Goal: Information Seeking & Learning: Compare options

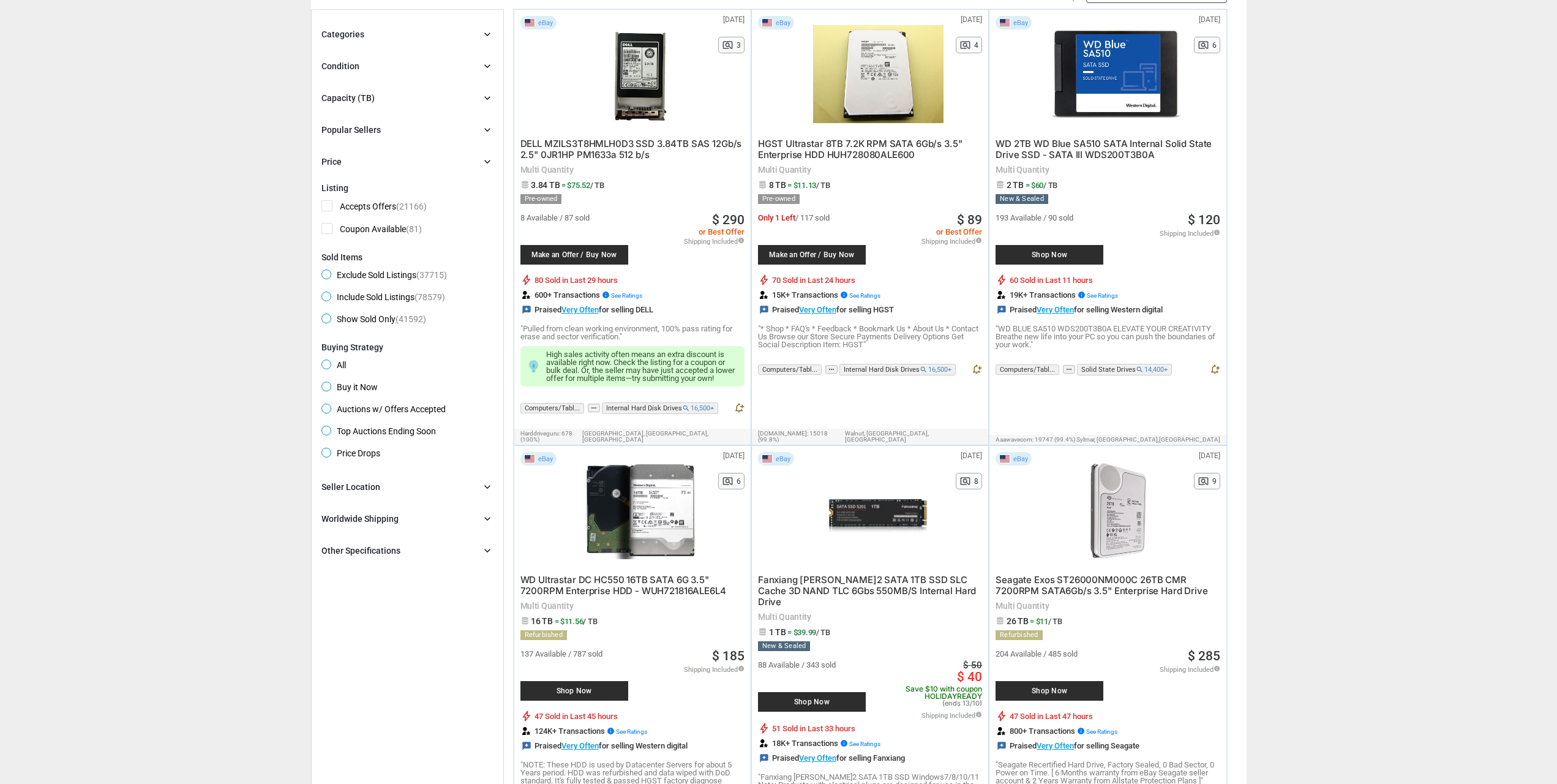
scroll to position [122, 0]
click at [375, 382] on span "Buy it Now" at bounding box center [350, 388] width 56 height 15
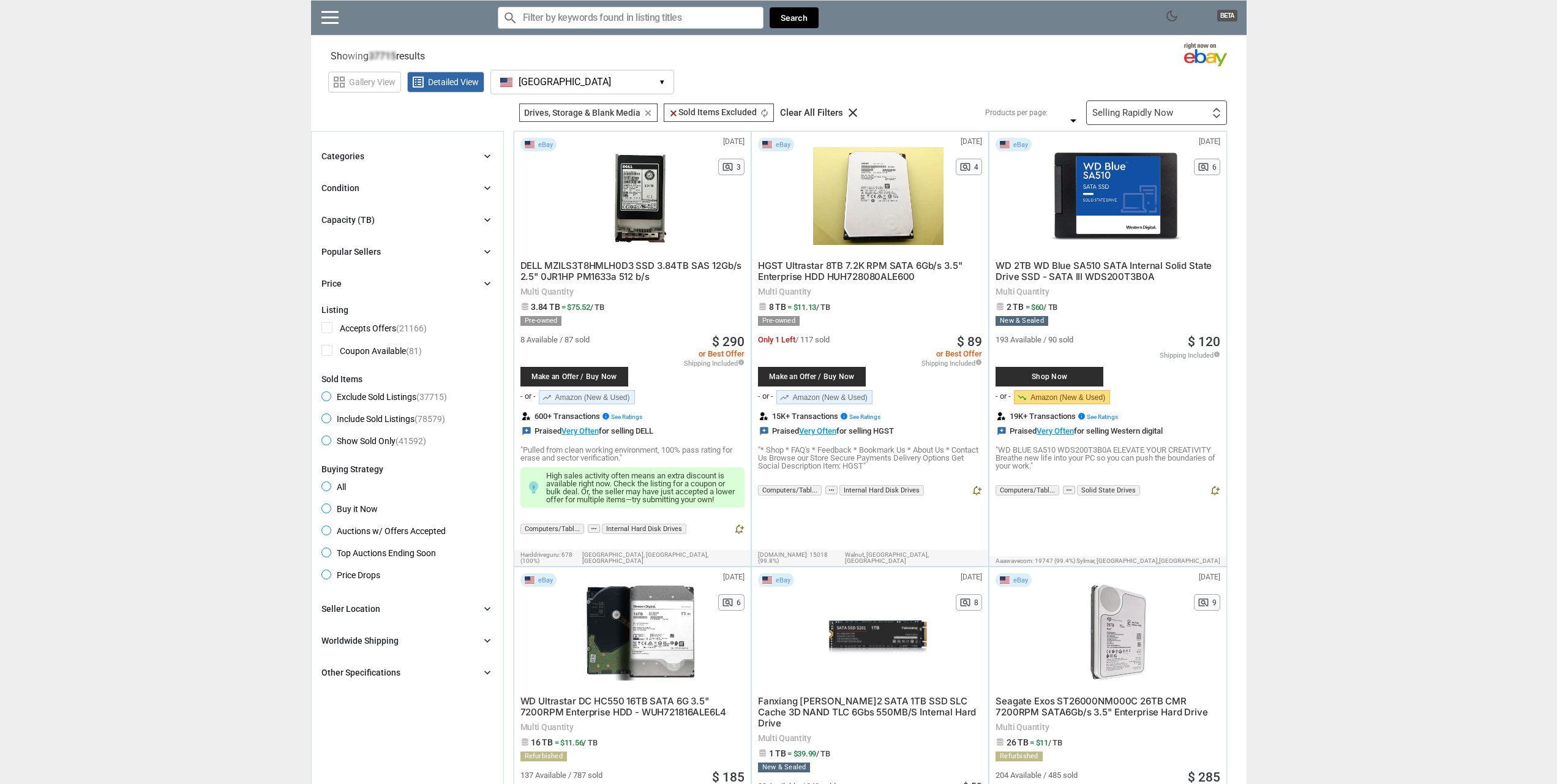
click at [402, 221] on div "Capacity (TB) chevron_right" at bounding box center [408, 219] width 172 height 15
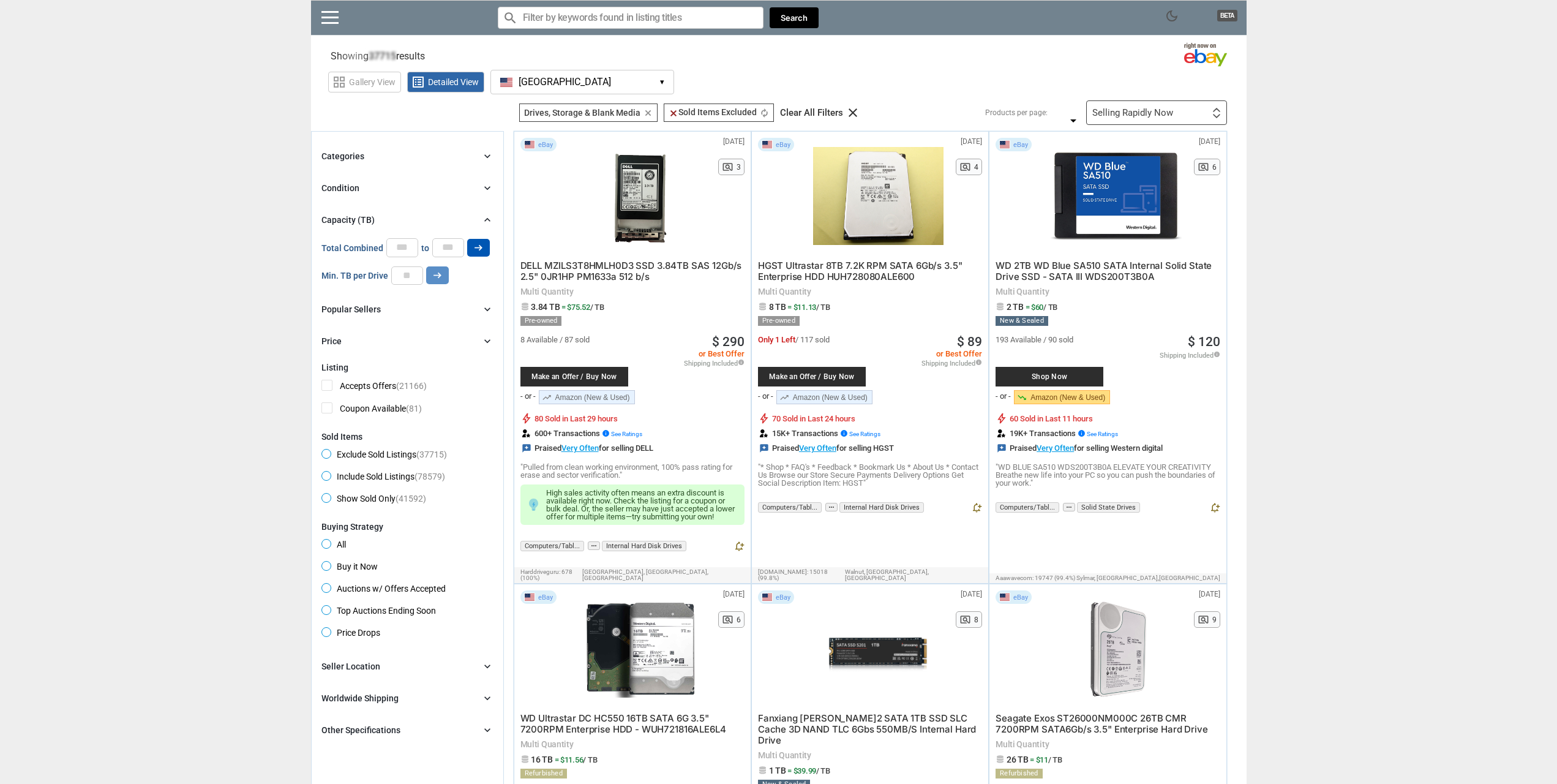
click at [476, 249] on icon "arrow_right_alt" at bounding box center [478, 248] width 12 height 12
drag, startPoint x: 456, startPoint y: 246, endPoint x: 423, endPoint y: 241, distance: 33.4
click at [423, 241] on div "Total Combined * to * arrow_right_alt" at bounding box center [406, 247] width 168 height 18
click at [399, 277] on input "number" at bounding box center [407, 275] width 32 height 18
click at [432, 276] on icon "arrow_right_alt" at bounding box center [438, 275] width 12 height 12
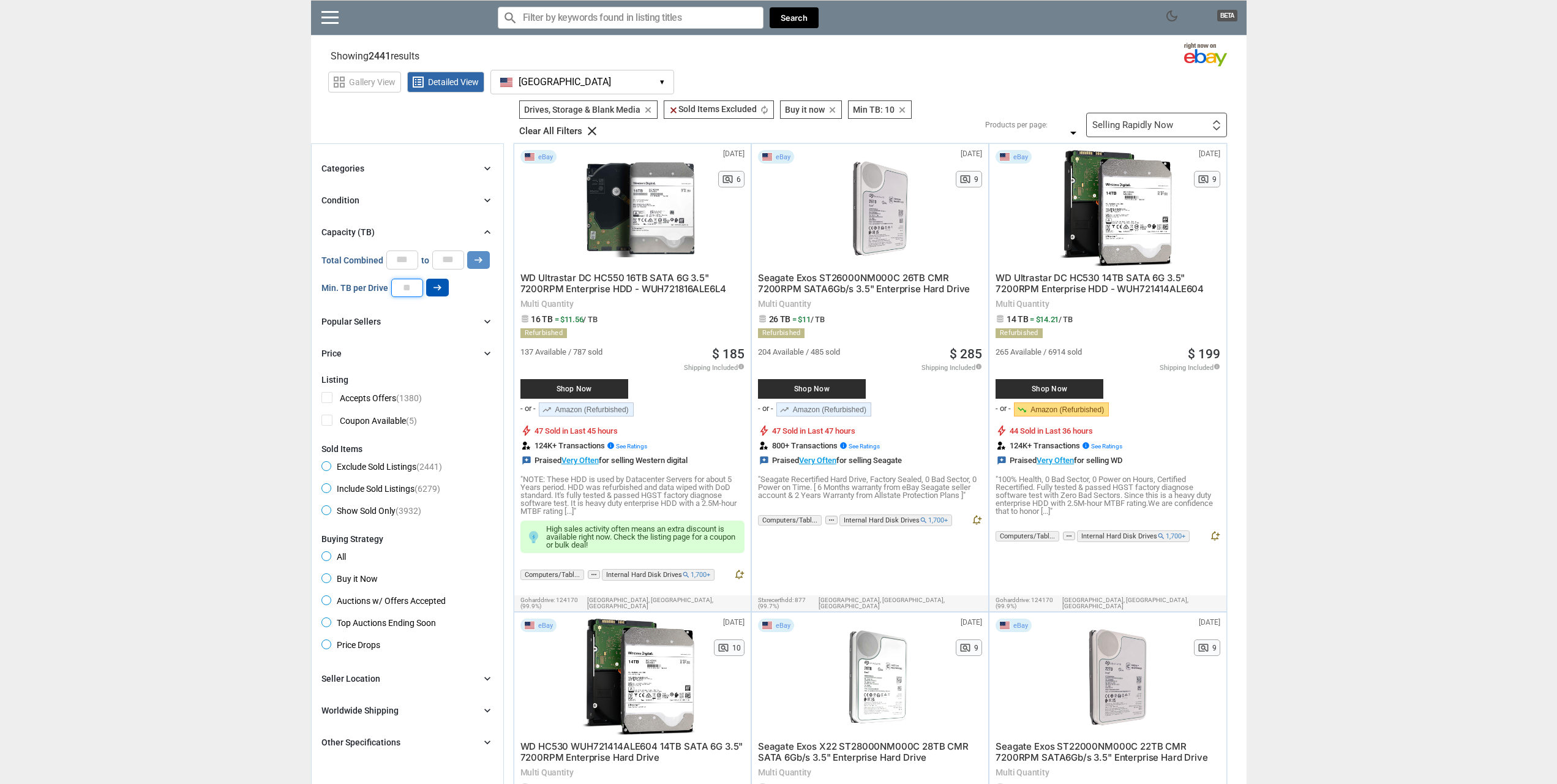
drag, startPoint x: 401, startPoint y: 284, endPoint x: 426, endPoint y: 293, distance: 26.6
click at [426, 293] on div "Min. TB per Drive ** arrow_right_alt" at bounding box center [385, 287] width 128 height 18
type input "**"
click at [432, 288] on icon "arrow_right_alt" at bounding box center [438, 287] width 12 height 12
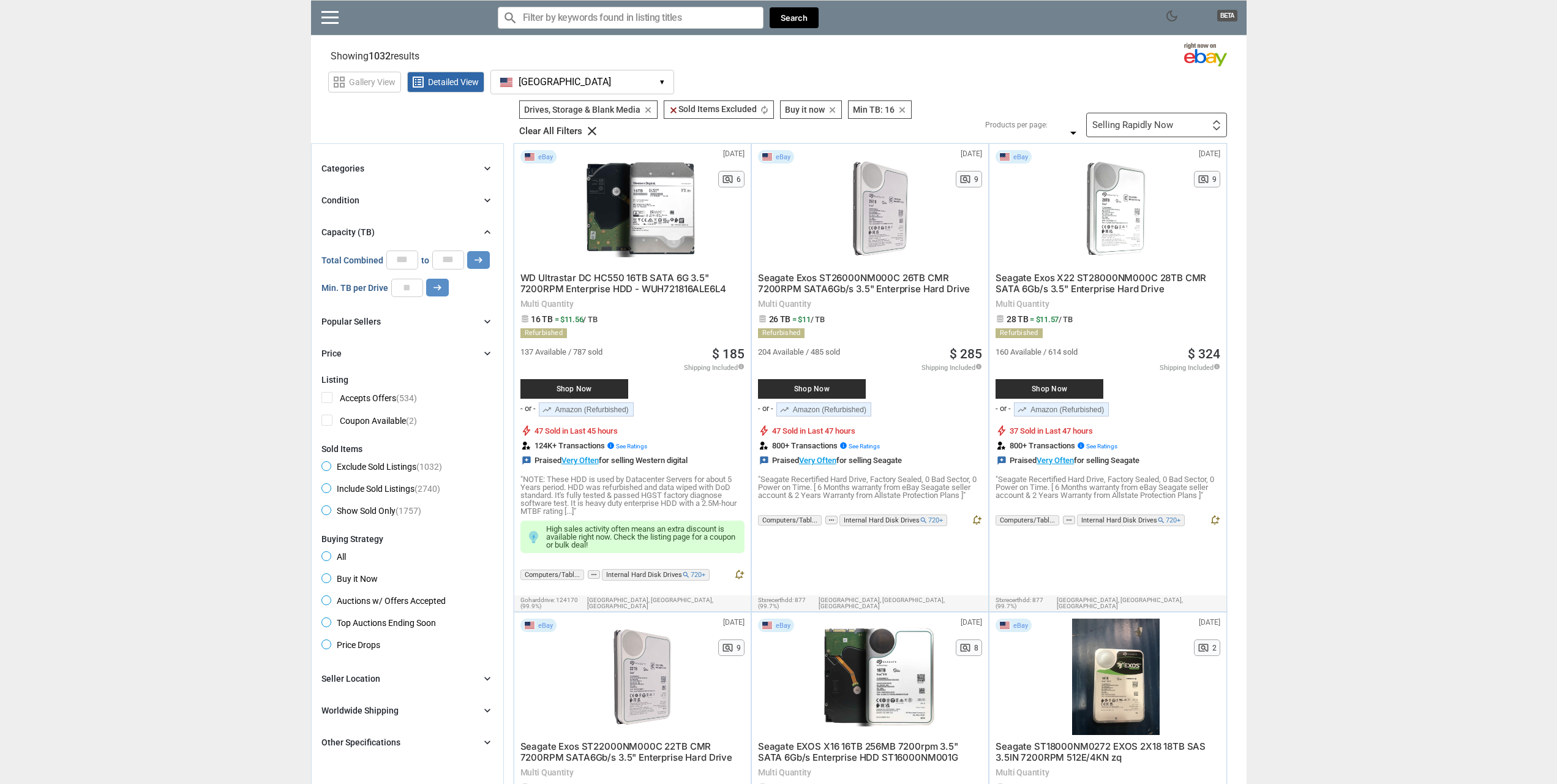
click at [559, 282] on span "WD Ultrastar DC HC550 16TB SATA 6G 3.5" 7200RPM Enterprise HDD - WUH721816ALE6L4" at bounding box center [623, 283] width 206 height 23
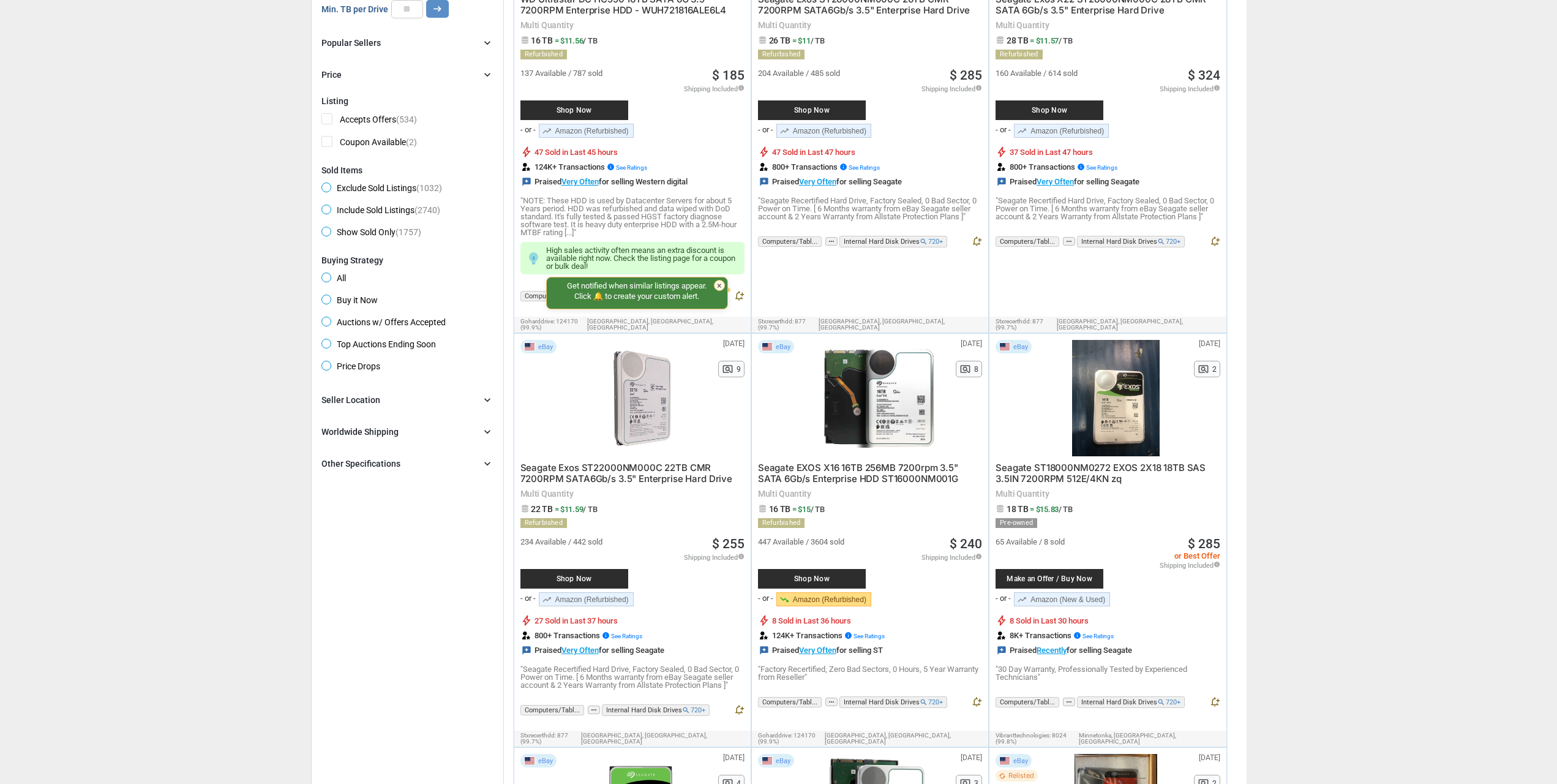
scroll to position [306, 0]
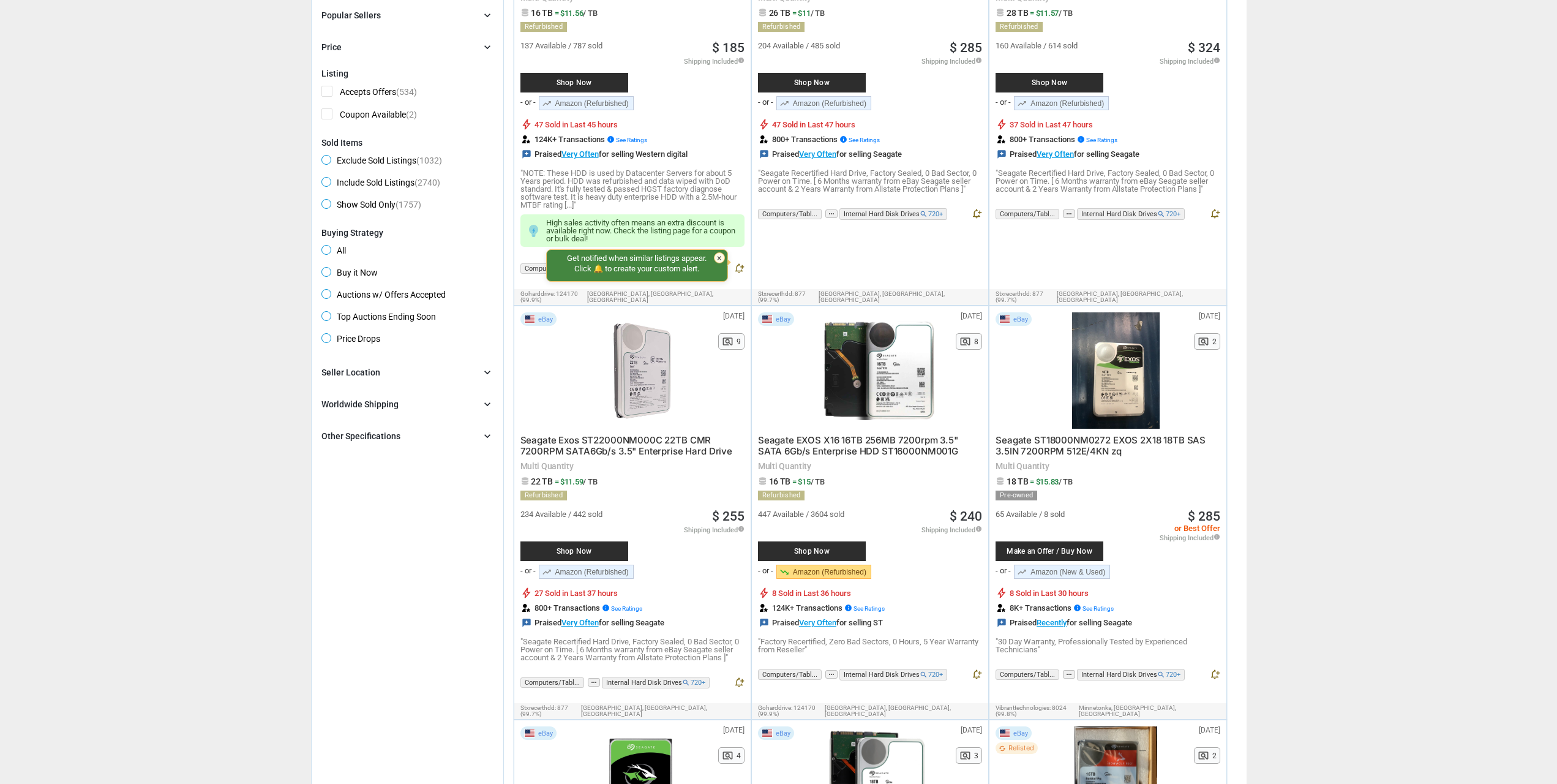
click at [586, 439] on span "Seagate Exos ST22000NM000C 22TB CMR 7200RPM SATA6Gb/s 3.5" Enterprise Hard Drive" at bounding box center [626, 445] width 212 height 23
